Goal: Task Accomplishment & Management: Manage account settings

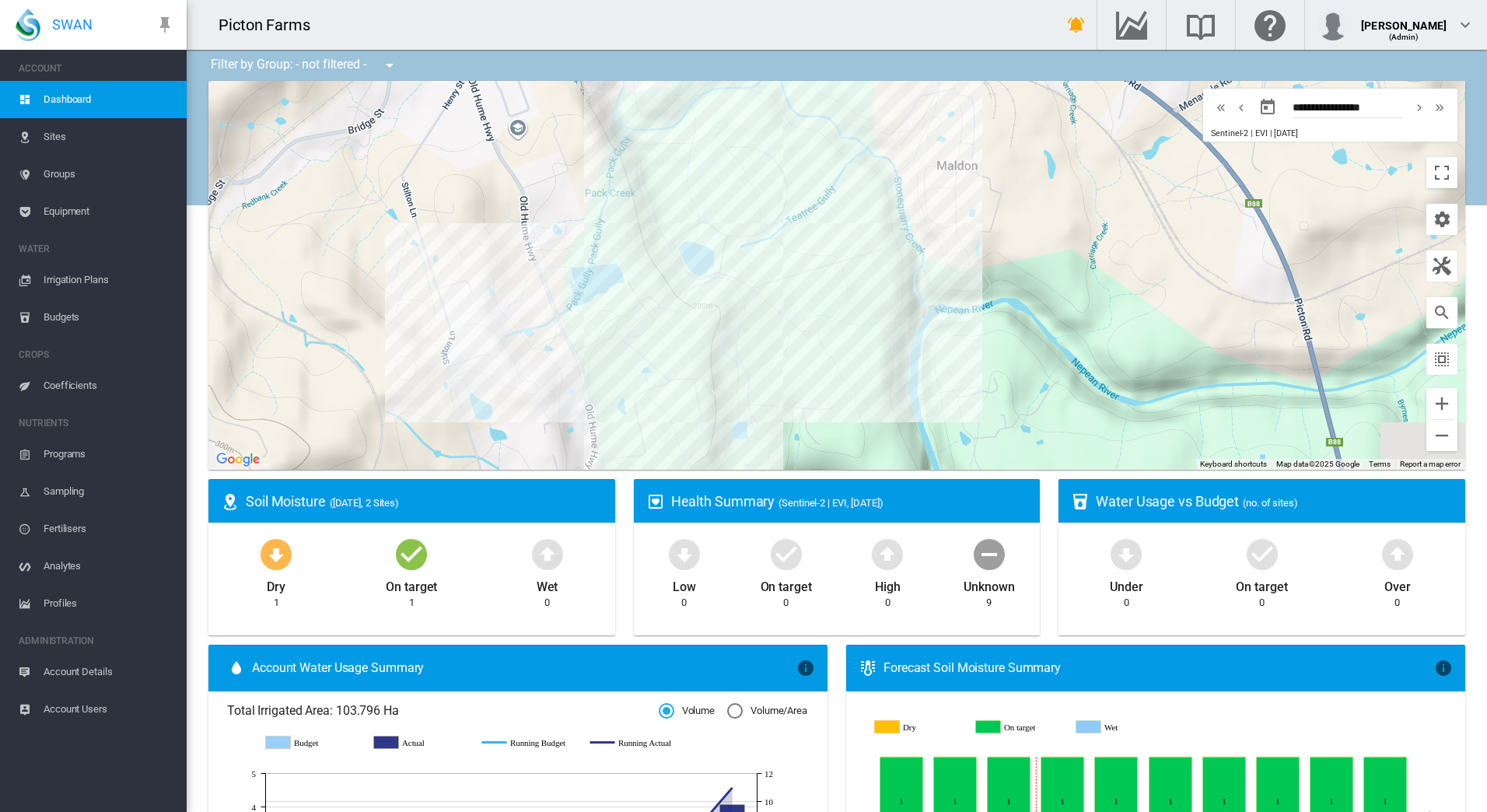
click at [563, 297] on div at bounding box center [837, 275] width 1256 height 389
click at [941, 757] on icon "Wet Sep 23, 2025 0" at bounding box center [955, 757] width 43 height 0
click at [59, 135] on span "Sites" at bounding box center [108, 136] width 130 height 37
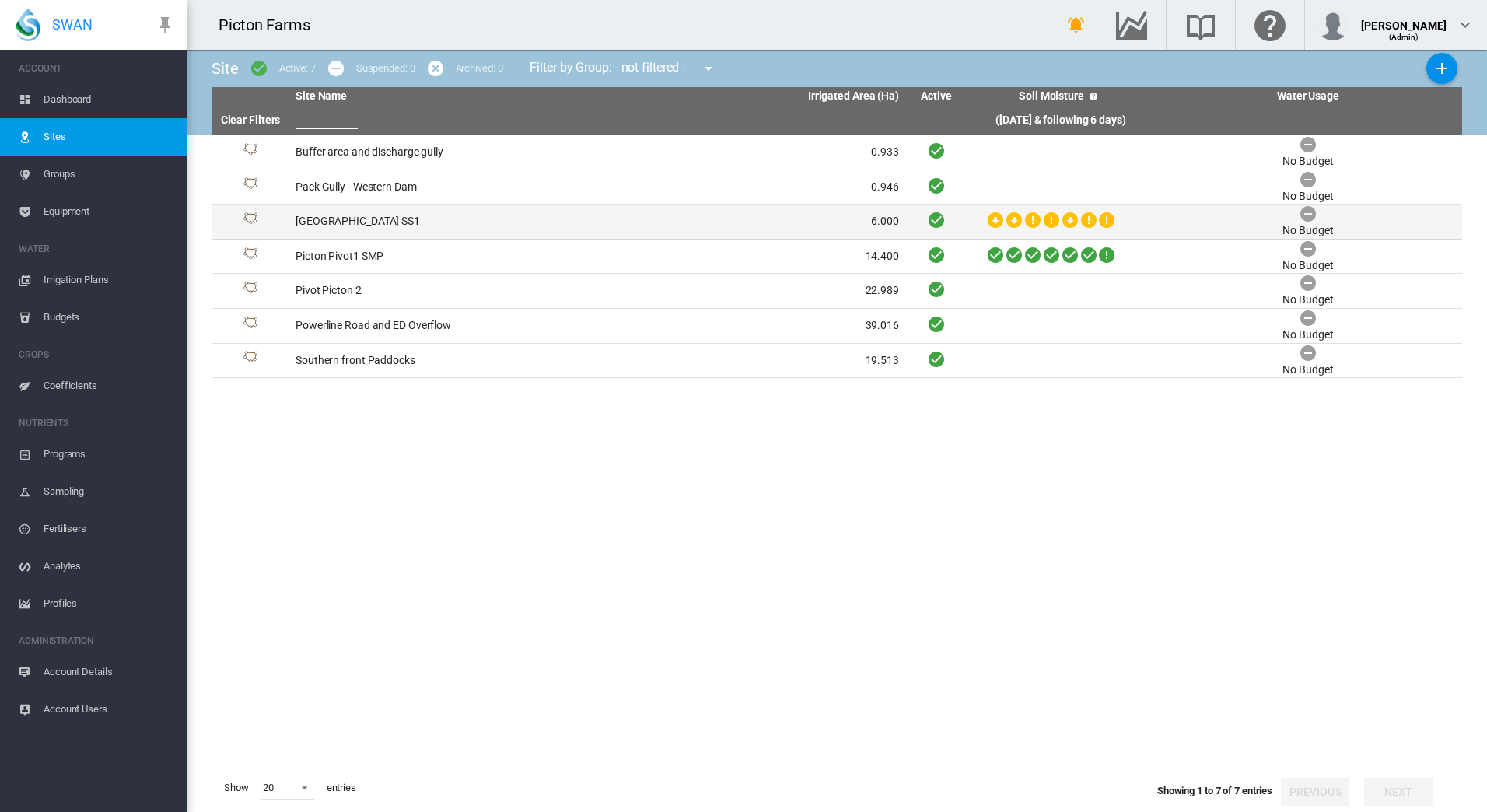
click at [530, 226] on td "[GEOGRAPHIC_DATA] SS1" at bounding box center [443, 221] width 308 height 34
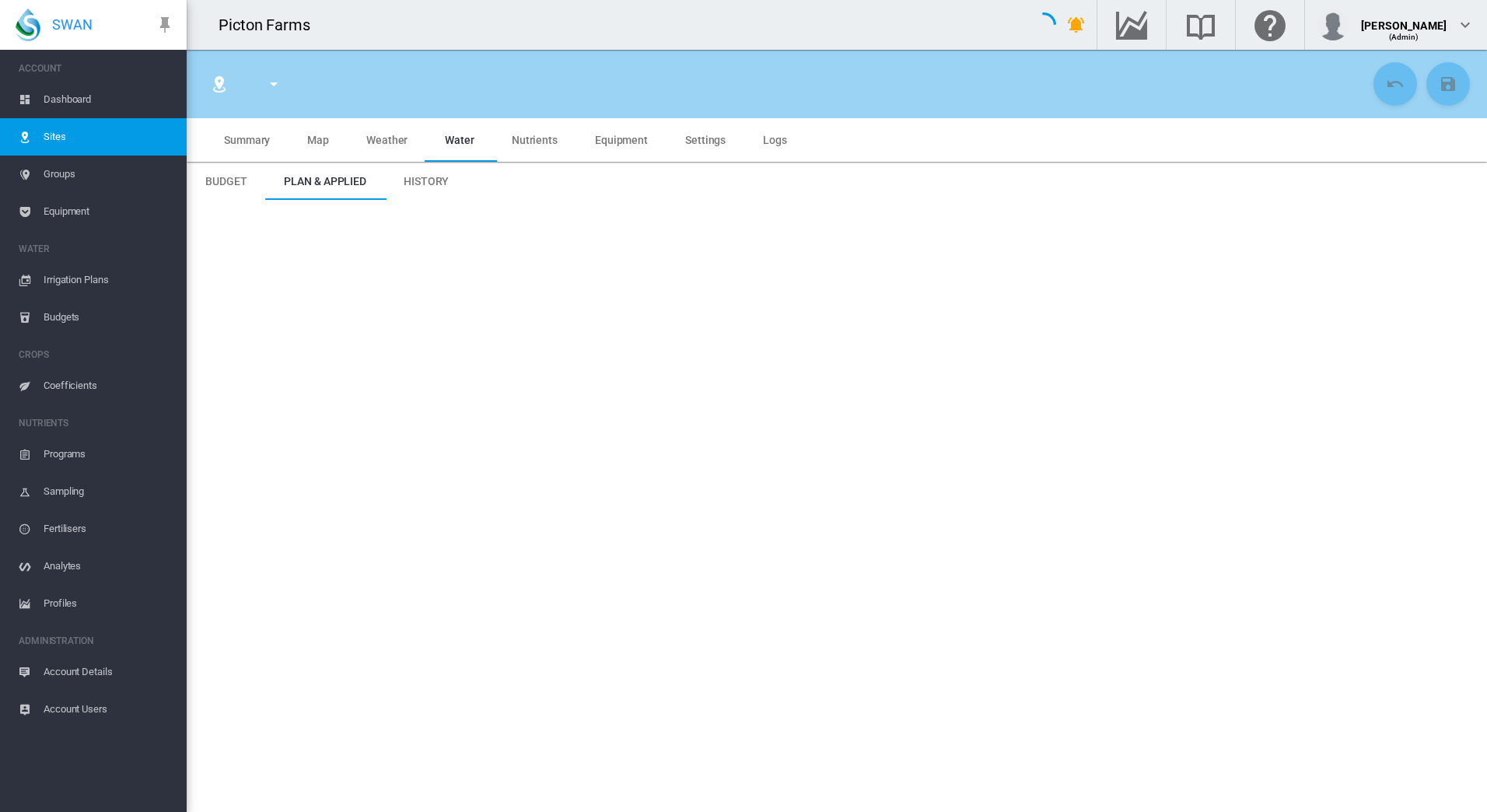
type input "**********"
type input "*****"
type input "*********"
type input "***"
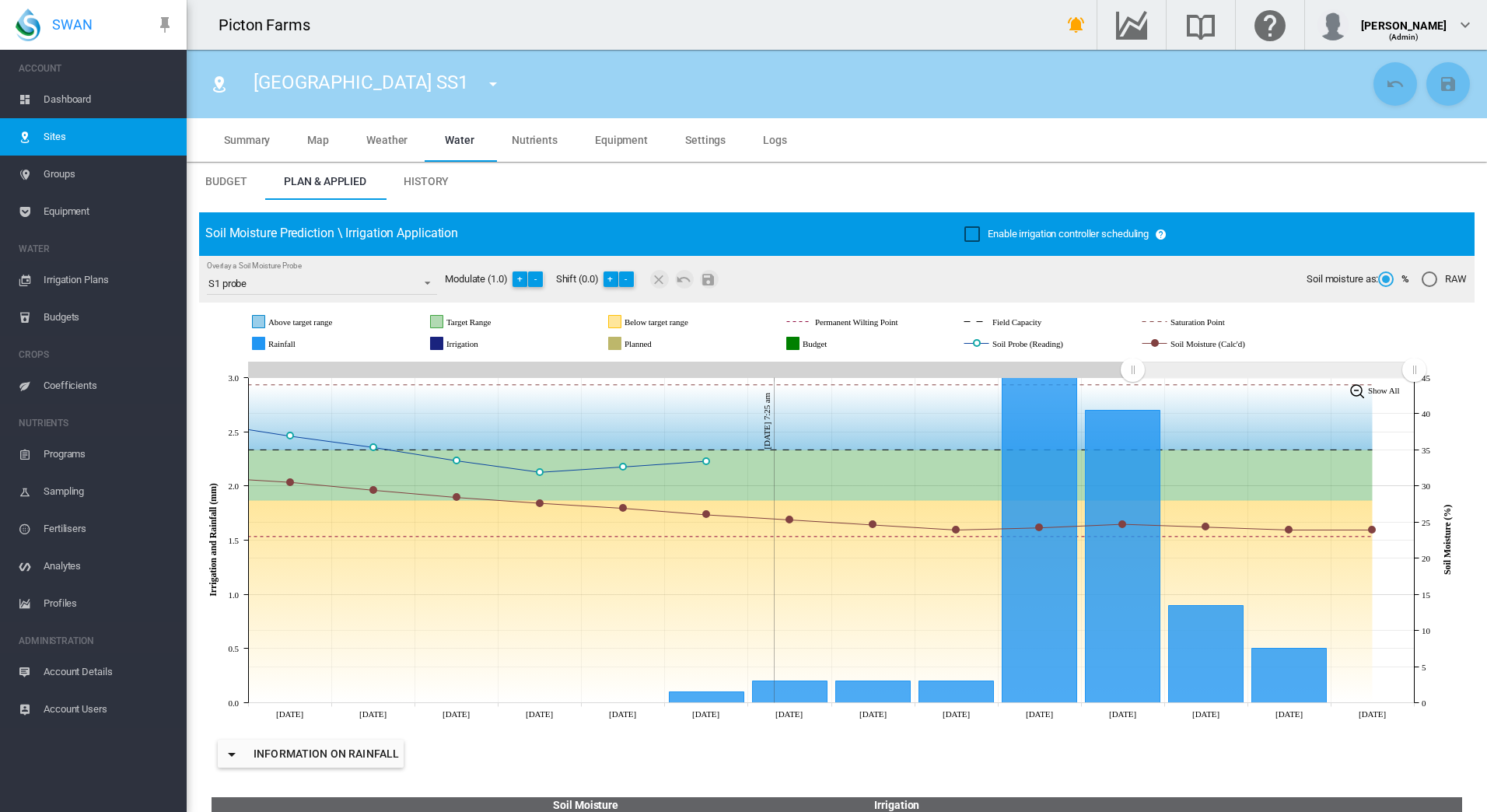
click at [56, 208] on span "Equipment" at bounding box center [108, 211] width 130 height 37
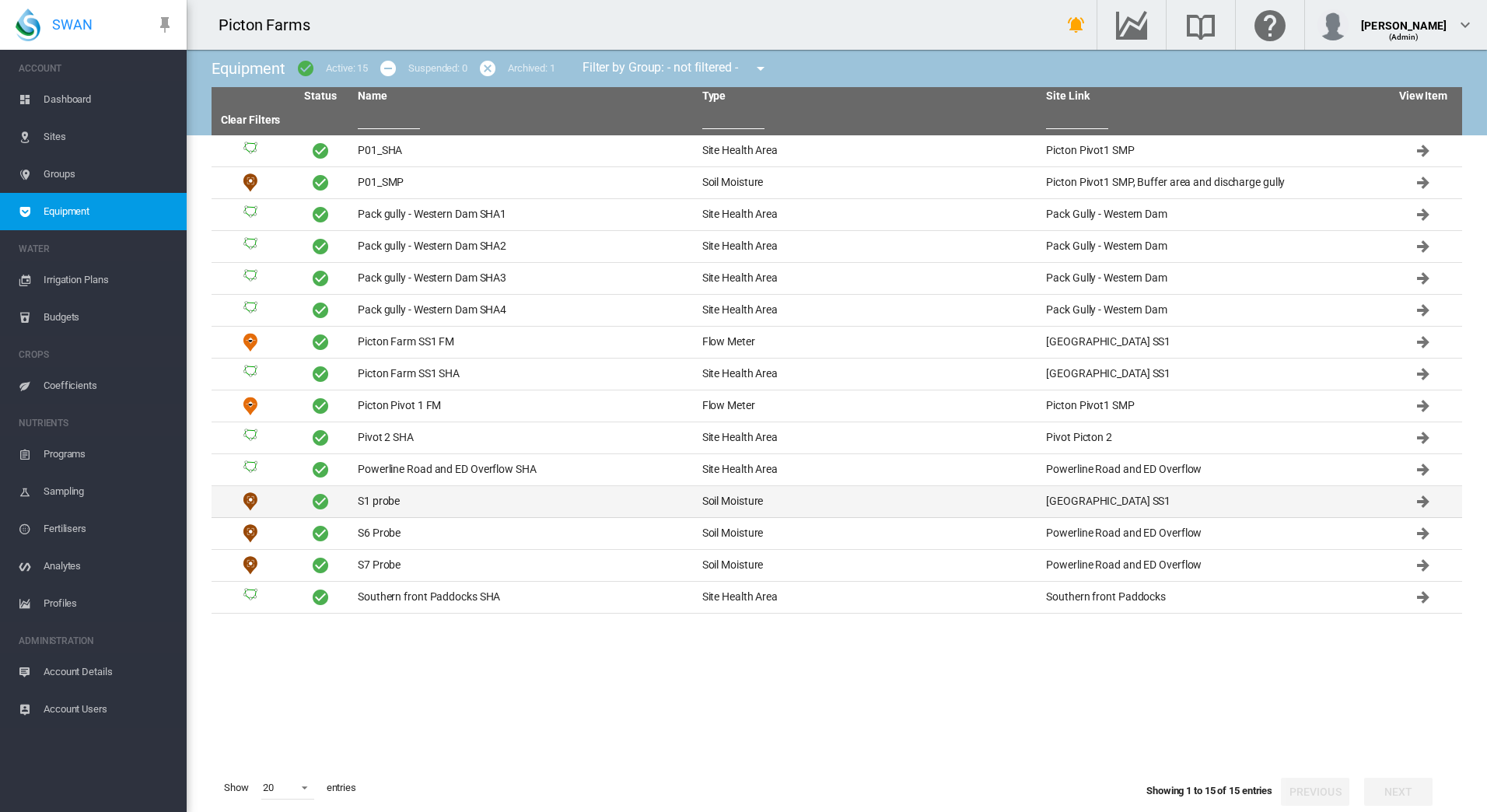
click at [450, 508] on td "S1 probe" at bounding box center [524, 501] width 345 height 31
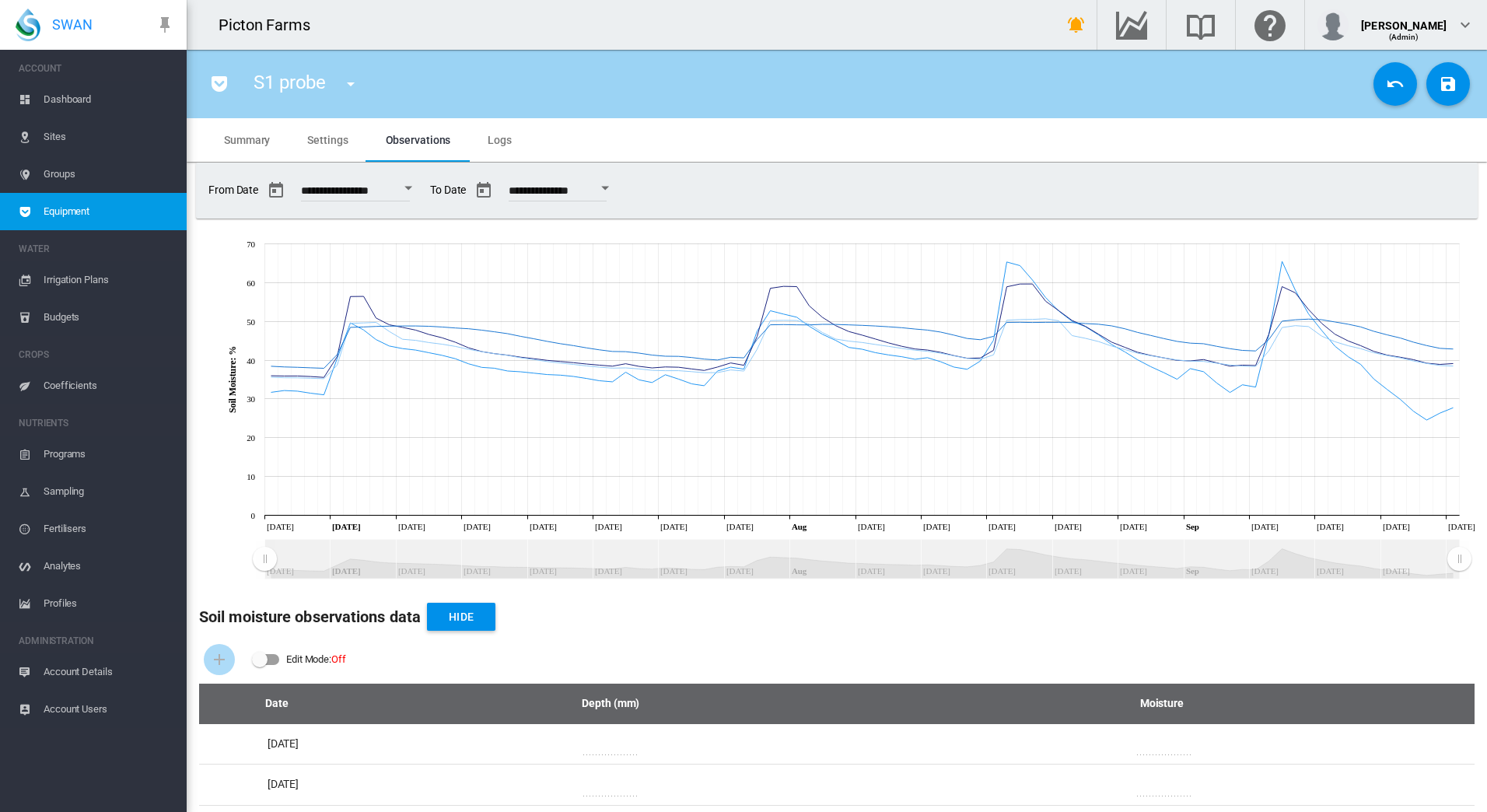
click at [81, 216] on span "Equipment" at bounding box center [108, 211] width 130 height 37
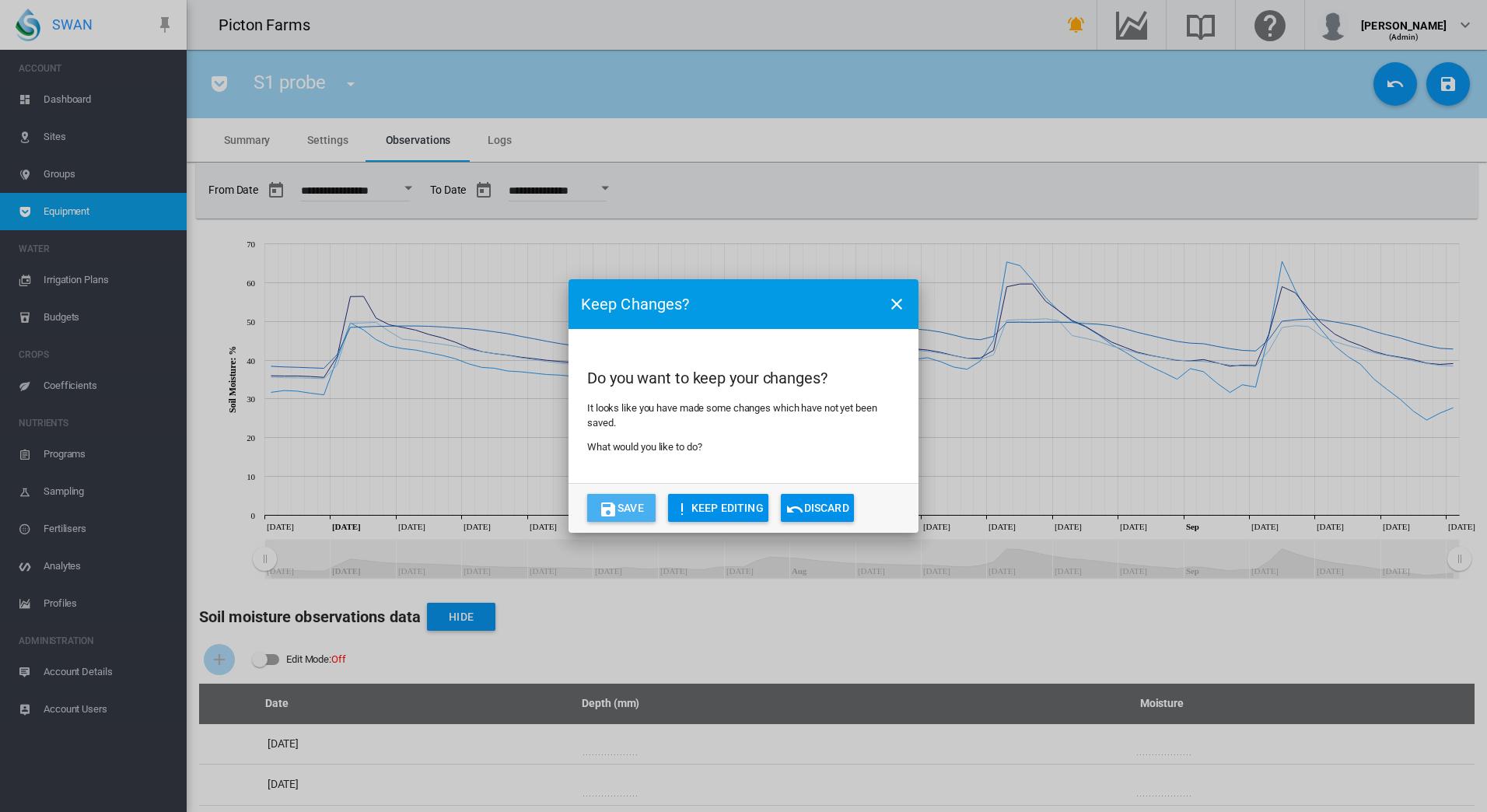
click at [619, 513] on button "Save" at bounding box center [621, 508] width 69 height 28
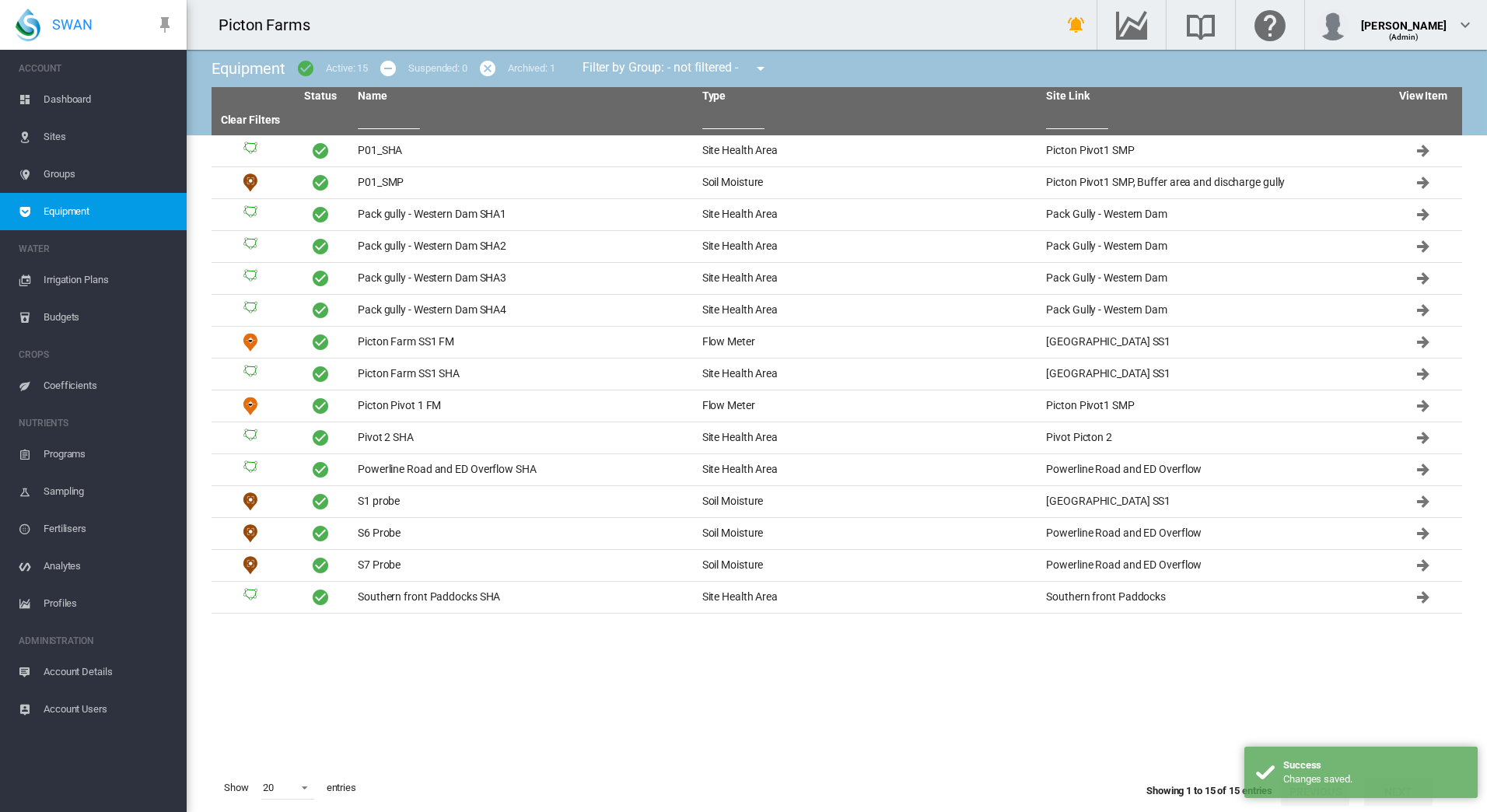
click at [92, 216] on span "Equipment" at bounding box center [108, 211] width 130 height 37
click at [469, 538] on td "S6 Probe" at bounding box center [524, 533] width 345 height 31
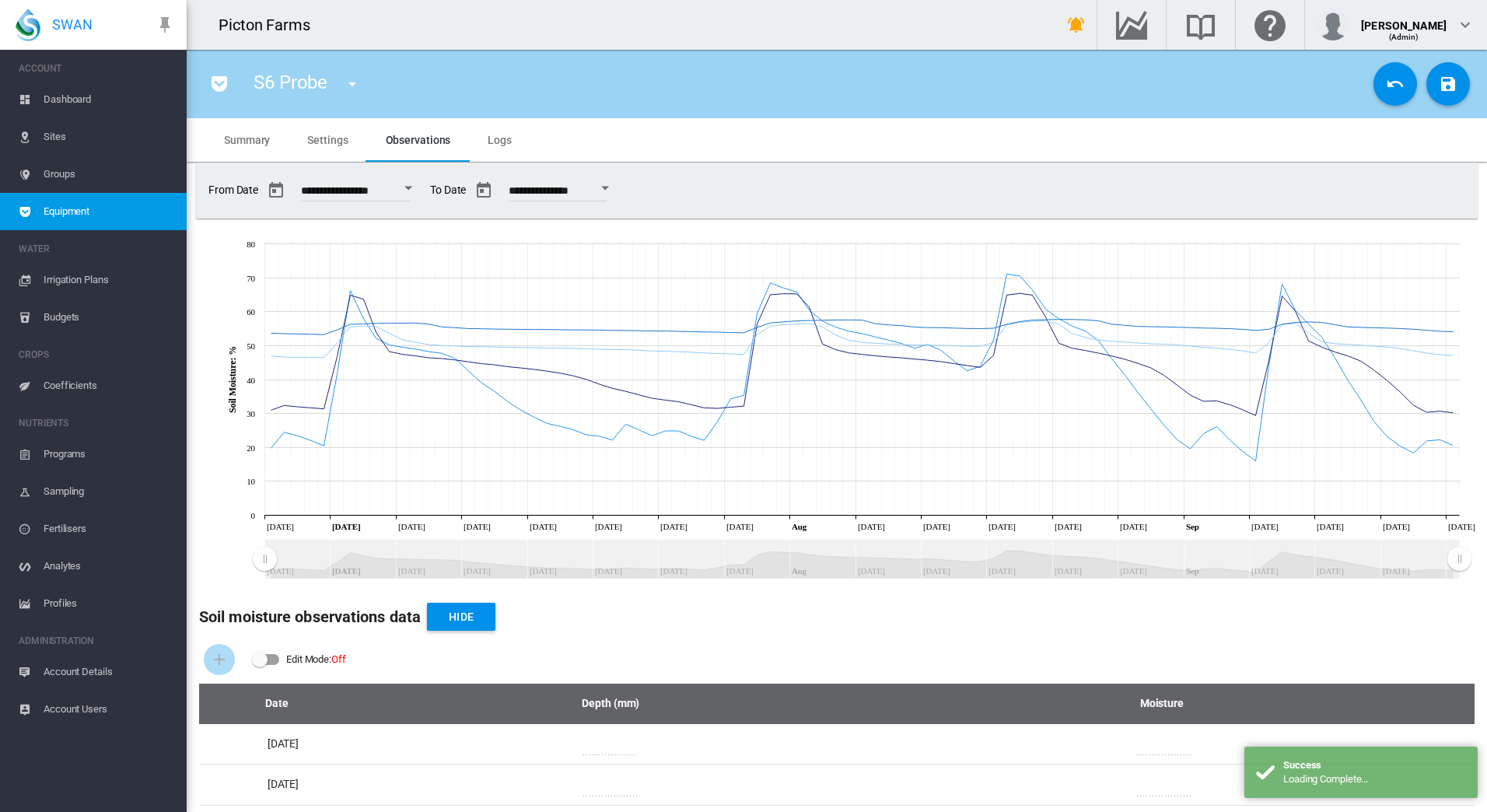
click at [91, 210] on span "Equipment" at bounding box center [108, 211] width 130 height 37
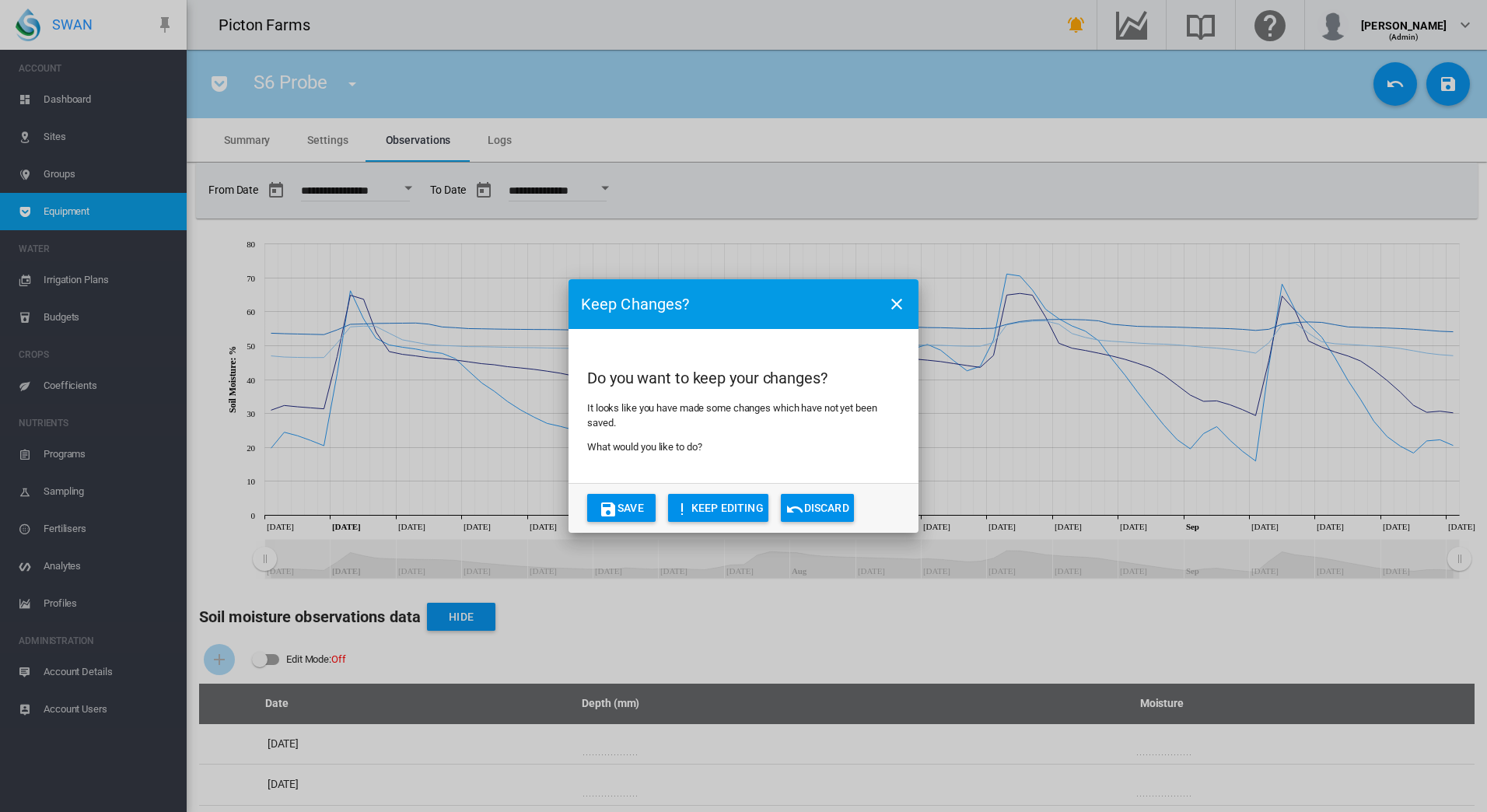
click at [634, 512] on button "Save" at bounding box center [621, 508] width 69 height 28
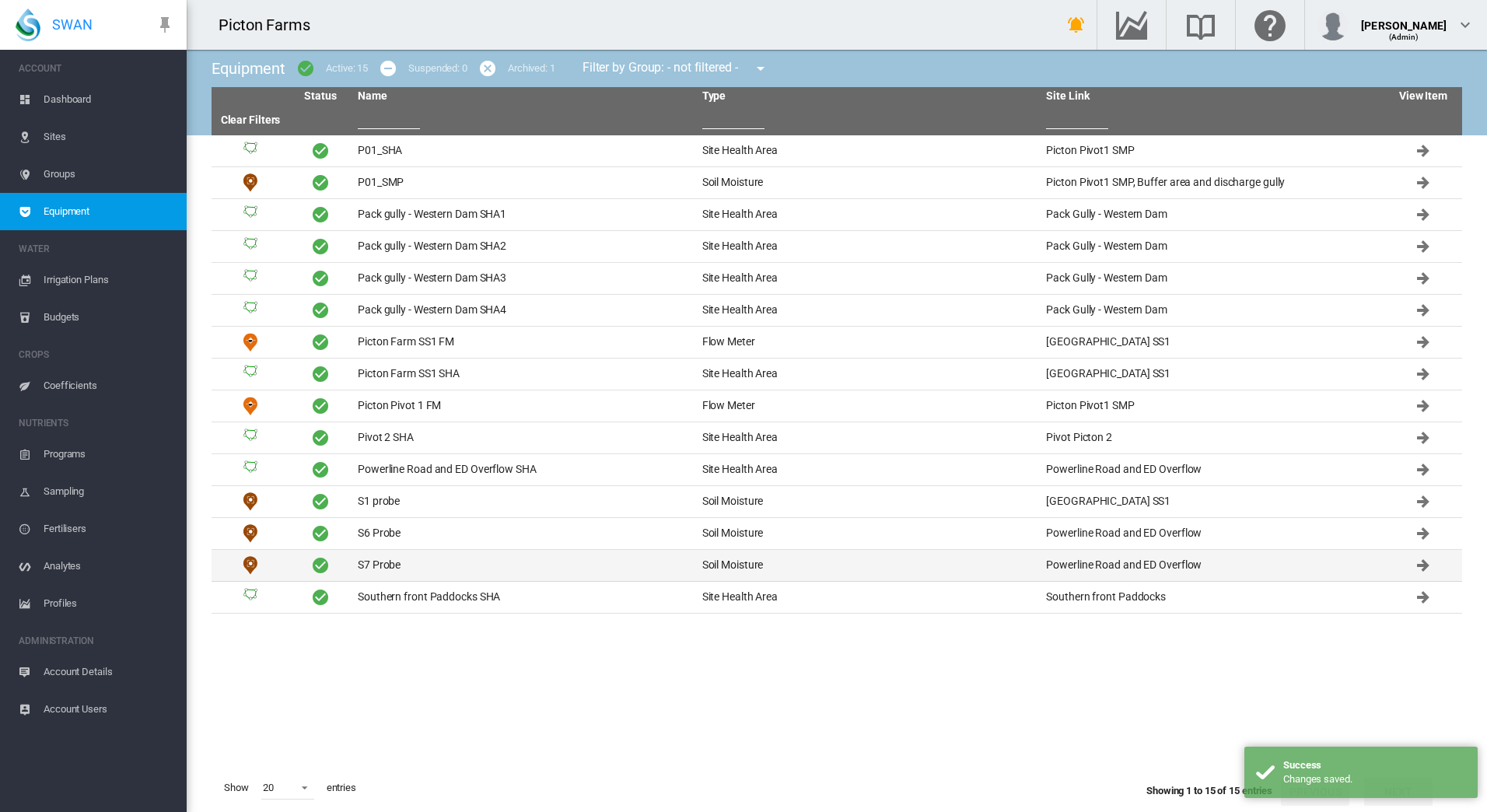
click at [446, 562] on td "S7 Probe" at bounding box center [524, 565] width 345 height 31
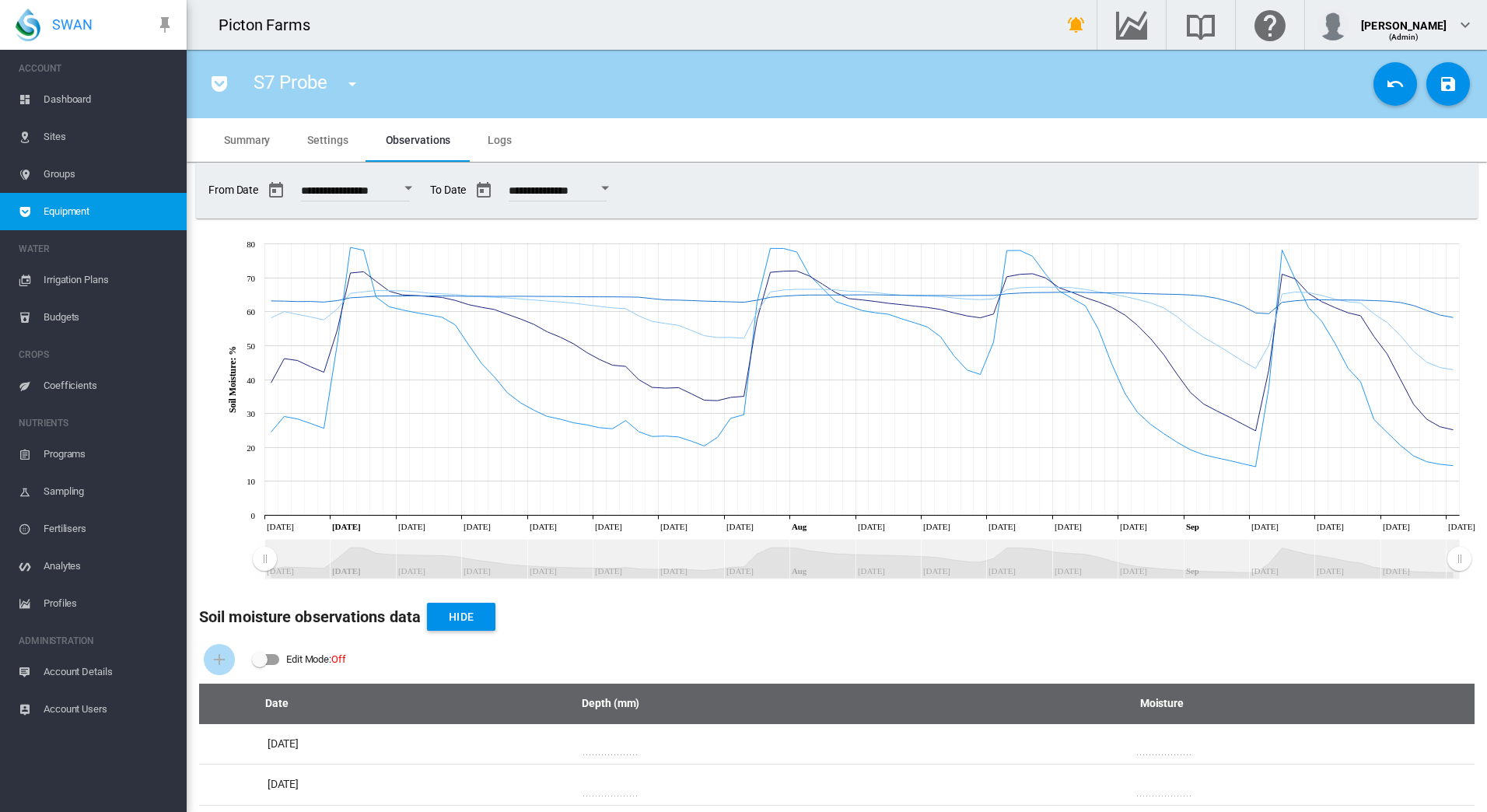
click at [84, 212] on span "Equipment" at bounding box center [108, 211] width 130 height 37
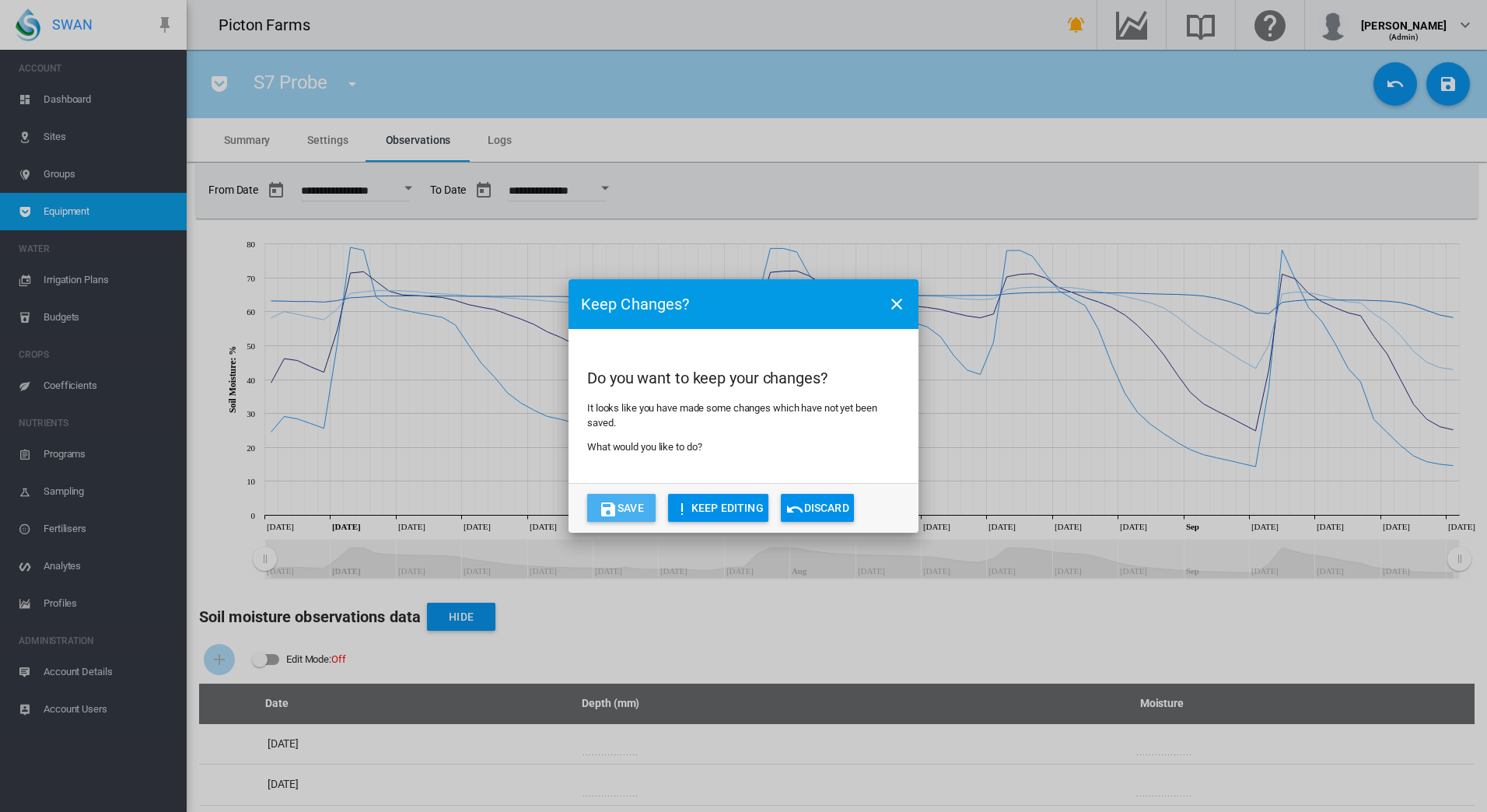
click at [627, 505] on button "Save" at bounding box center [621, 508] width 69 height 28
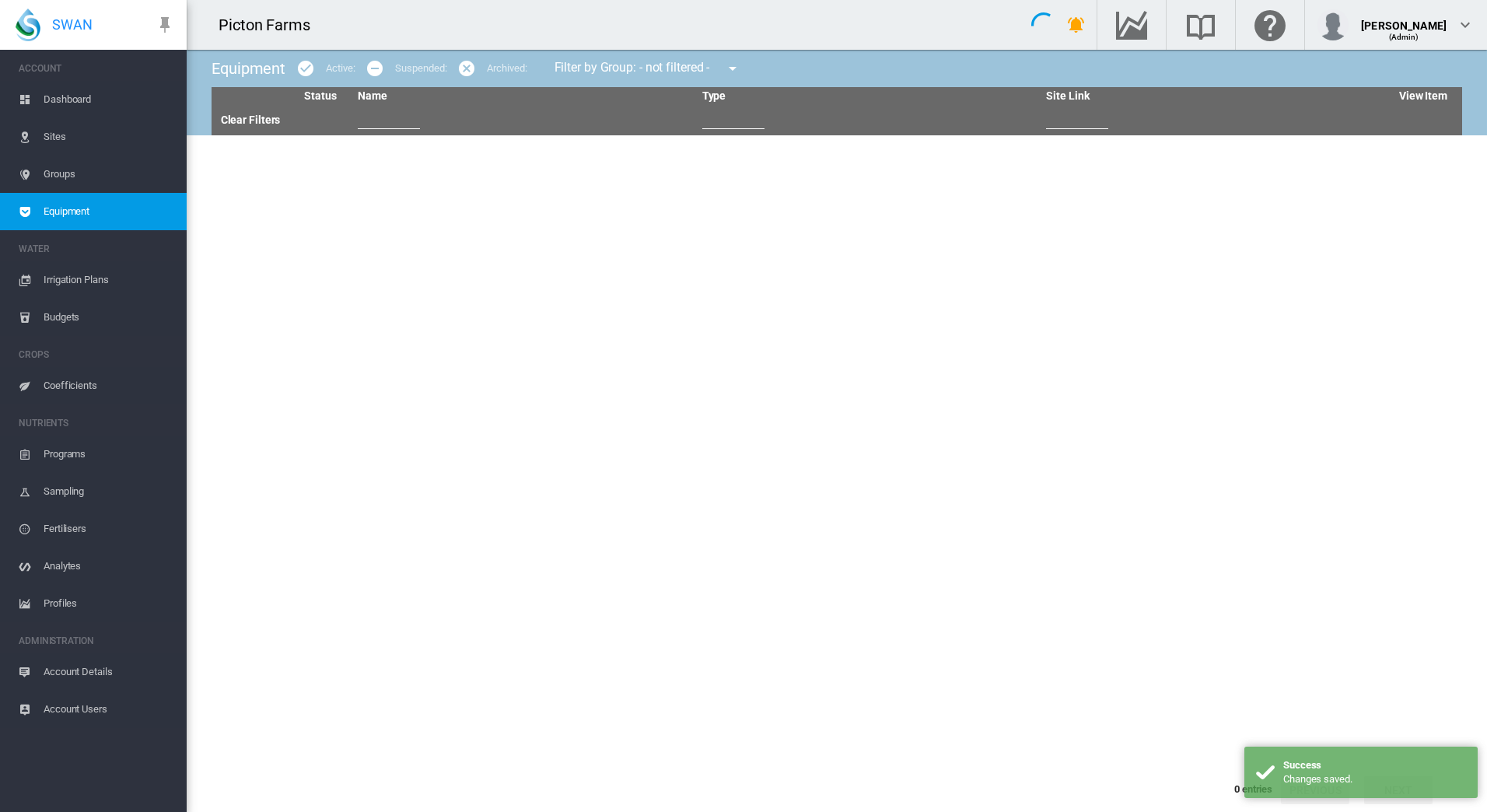
click at [68, 216] on span "Equipment" at bounding box center [108, 211] width 130 height 37
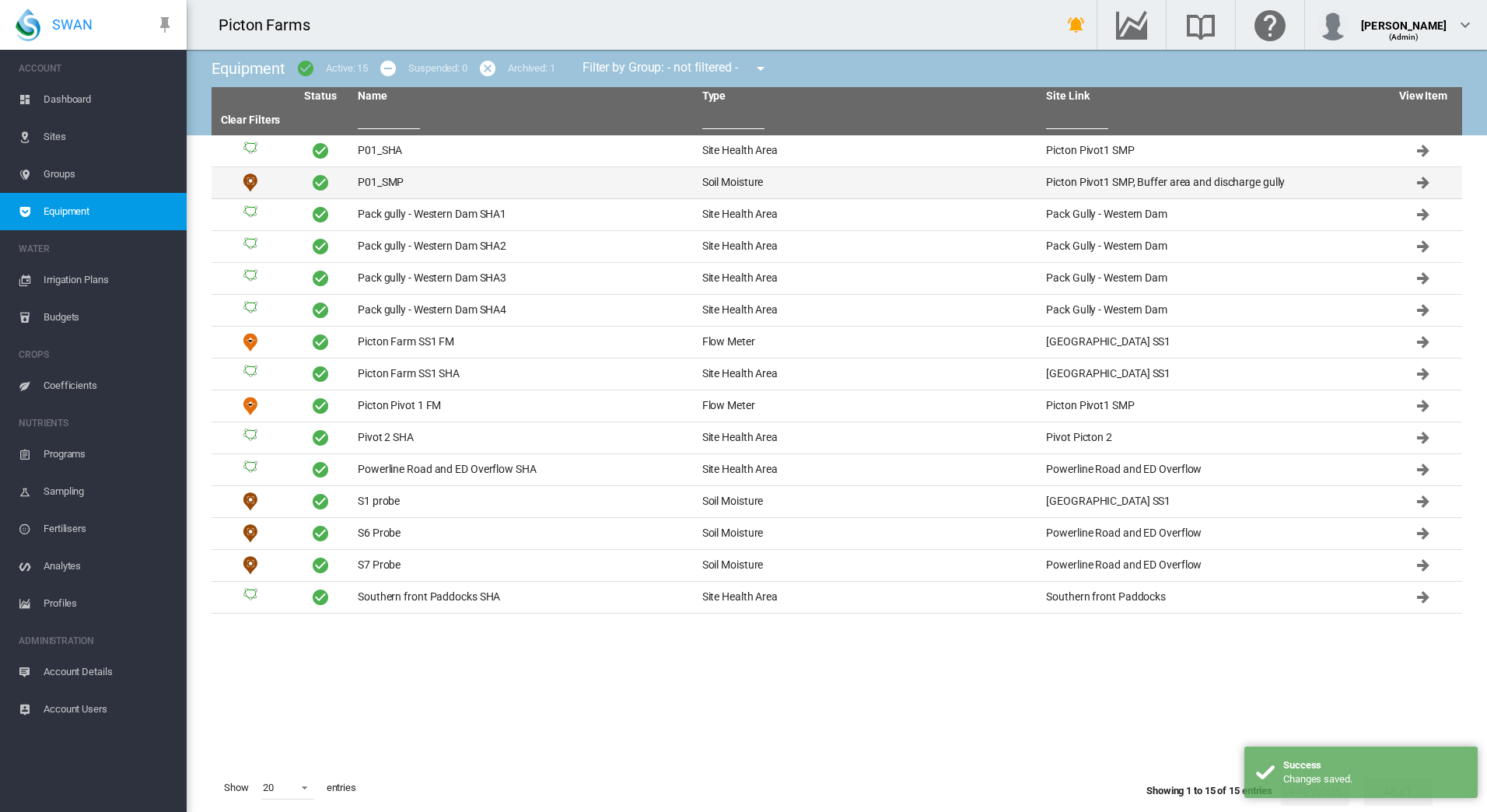
click at [523, 178] on td "P01_SMP" at bounding box center [524, 182] width 345 height 31
